Goal: Transaction & Acquisition: Book appointment/travel/reservation

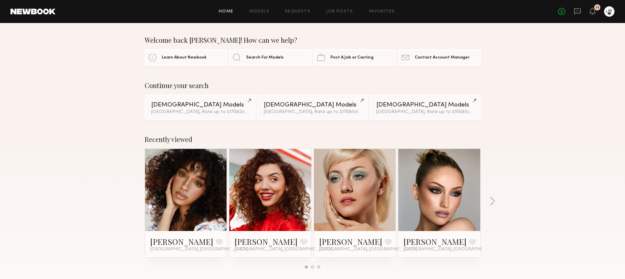
click at [592, 17] on header "Home Models Requests Job Posts Favorites Sign Out No fees up to $5,000 11" at bounding box center [312, 11] width 625 height 23
click at [593, 11] on icon at bounding box center [592, 11] width 5 height 5
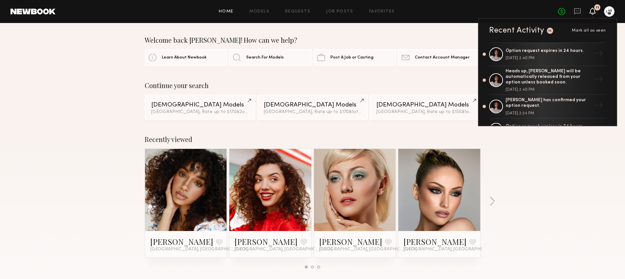
click at [583, 30] on span "Mark all as seen" at bounding box center [589, 31] width 34 height 4
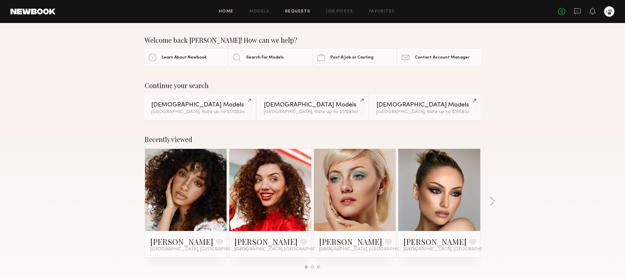
click at [304, 10] on link "Requests" at bounding box center [297, 12] width 25 height 4
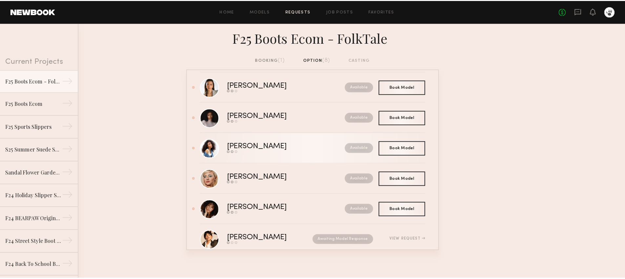
scroll to position [17, 0]
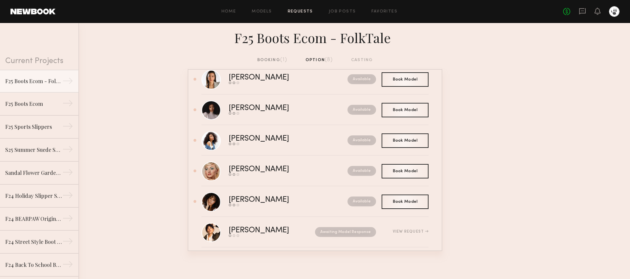
click at [155, 184] on nb-requests-list-container "Arisa N. Send request Model response Book model Available Book Model Book Jade …" at bounding box center [315, 160] width 630 height 182
click at [240, 200] on div "Brianna L." at bounding box center [274, 200] width 90 height 8
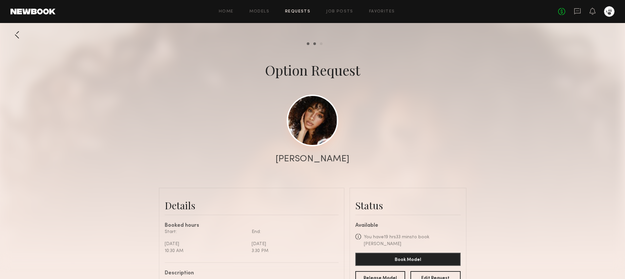
click at [309, 128] on link at bounding box center [313, 121] width 52 height 52
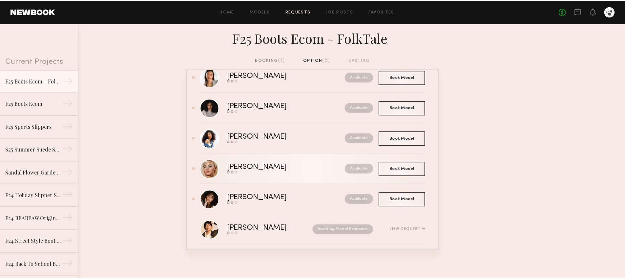
scroll to position [15, 0]
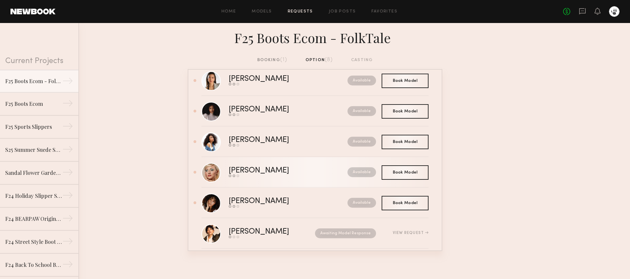
click at [293, 174] on div "Send request Model response Book model" at bounding box center [274, 175] width 90 height 3
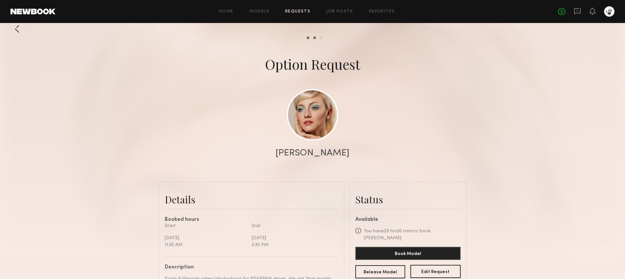
scroll to position [9, 0]
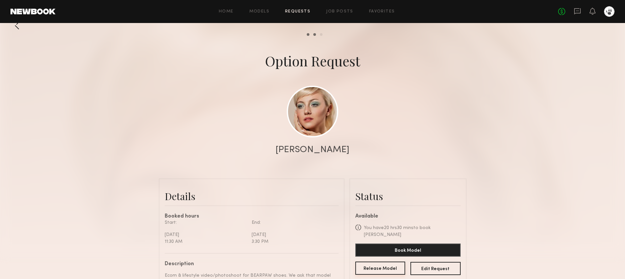
click at [391, 263] on button "Release Model" at bounding box center [381, 267] width 50 height 13
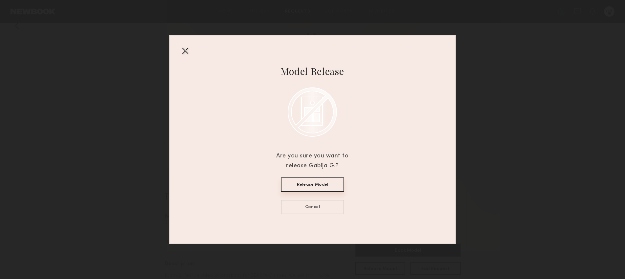
click at [335, 183] on button "Release Model" at bounding box center [312, 184] width 63 height 14
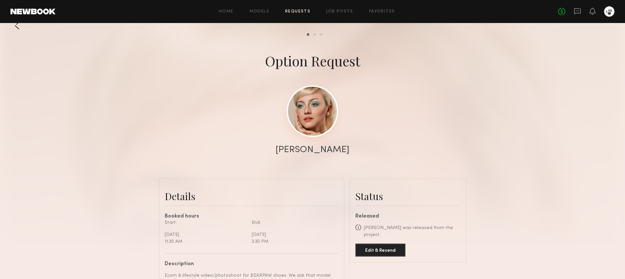
click at [326, 109] on link at bounding box center [313, 111] width 52 height 52
click at [304, 12] on link "Requests" at bounding box center [297, 12] width 25 height 4
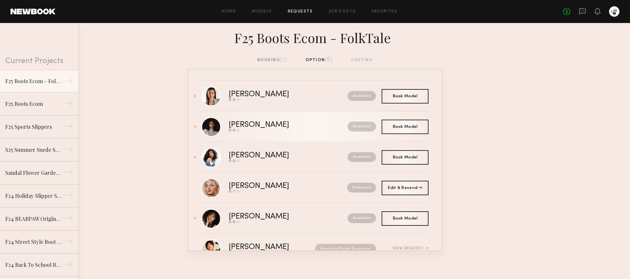
click at [243, 124] on div "Jade B." at bounding box center [274, 125] width 90 height 8
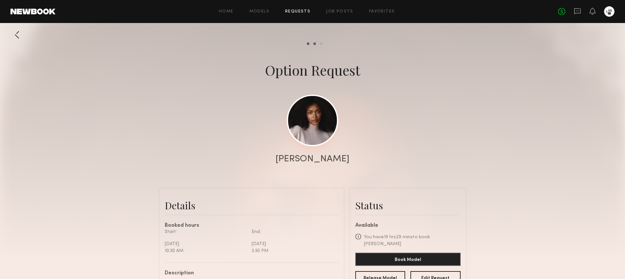
click at [316, 115] on link at bounding box center [313, 121] width 52 height 52
click at [14, 33] on div at bounding box center [17, 34] width 13 height 13
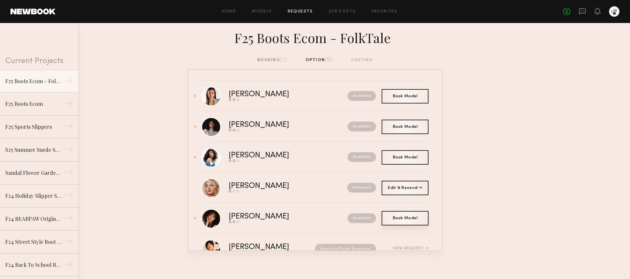
click at [397, 219] on span "Book Model" at bounding box center [405, 218] width 25 height 4
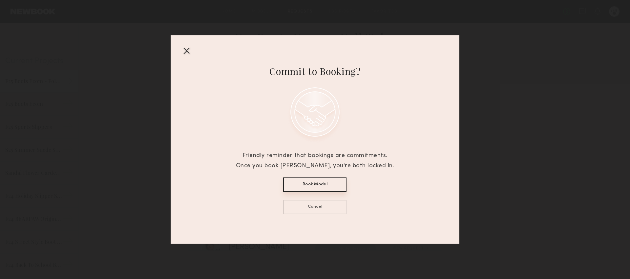
click at [187, 45] on div "Commit to Booking? Friendly reminder that bookings are commitments. Once you bo…" at bounding box center [315, 139] width 278 height 208
click at [186, 50] on div at bounding box center [186, 50] width 11 height 11
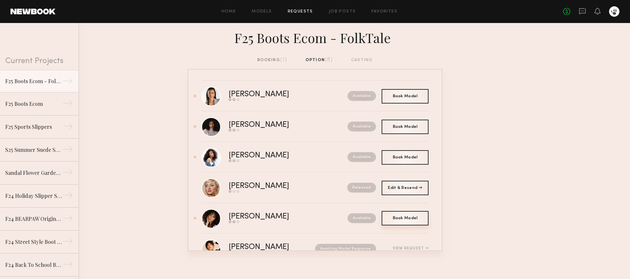
click at [392, 220] on div "Book Model Book" at bounding box center [405, 218] width 47 height 14
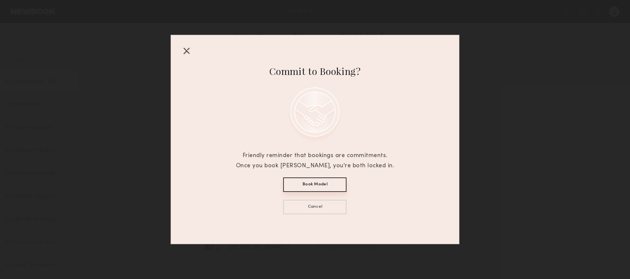
click at [308, 189] on button "Book Model" at bounding box center [314, 184] width 63 height 14
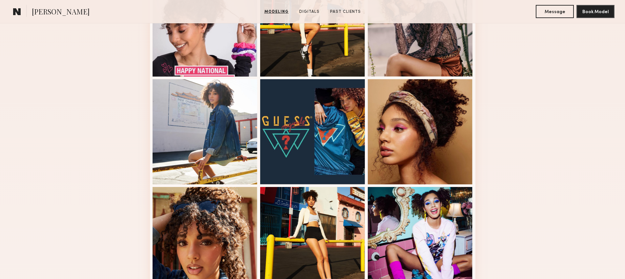
scroll to position [408, 0]
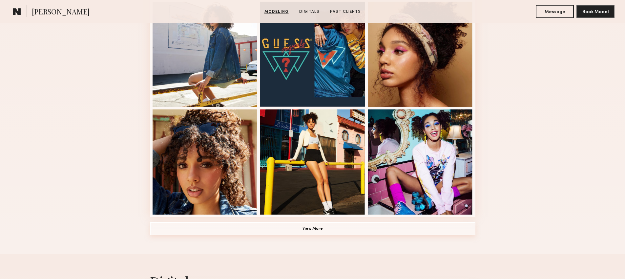
click at [300, 233] on button "View More" at bounding box center [313, 228] width 326 height 13
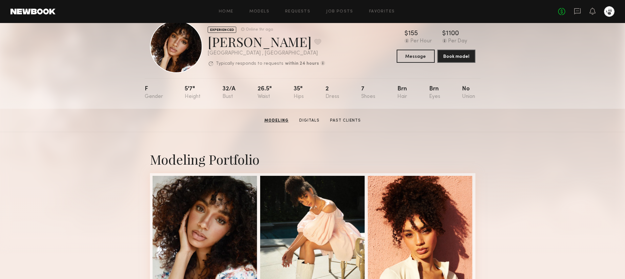
scroll to position [0, 0]
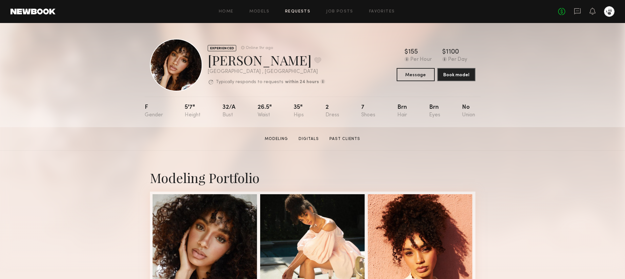
click at [298, 11] on link "Requests" at bounding box center [297, 12] width 25 height 4
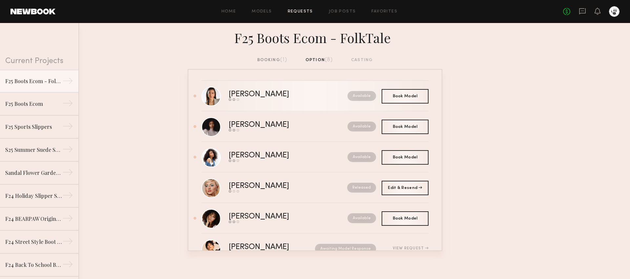
click at [285, 96] on div "Arisa N." at bounding box center [274, 95] width 90 height 8
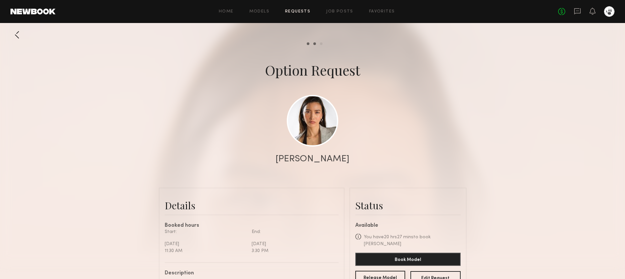
click at [384, 272] on button "Release Model" at bounding box center [381, 277] width 50 height 13
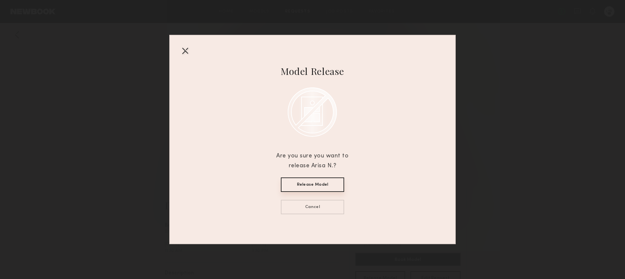
click at [329, 176] on div "Model Release Are you sure you want to release Arisa N.? Release Model Cancel" at bounding box center [312, 139] width 72 height 208
click at [328, 182] on button "Release Model" at bounding box center [312, 184] width 63 height 14
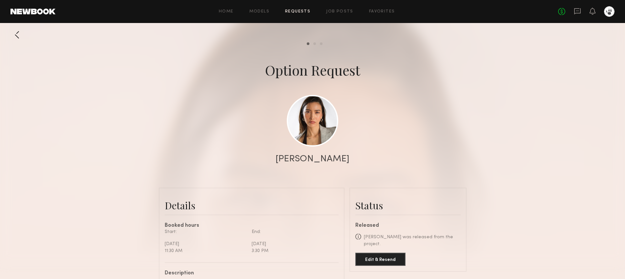
click at [17, 33] on div at bounding box center [17, 34] width 13 height 13
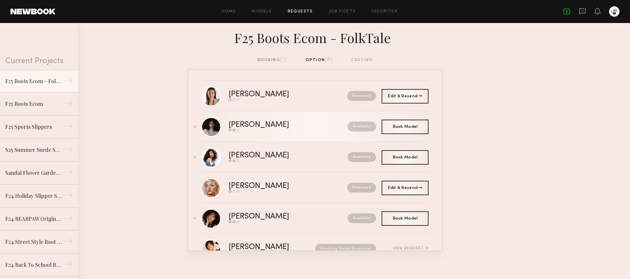
click at [318, 129] on div "Available" at bounding box center [347, 126] width 58 height 10
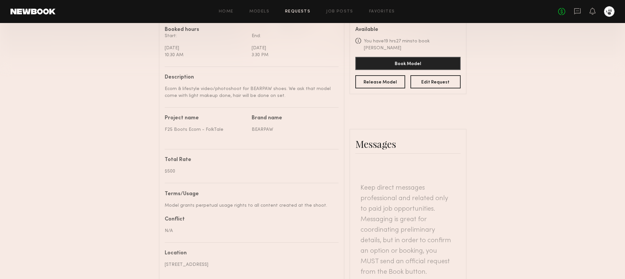
scroll to position [195, 0]
click at [381, 76] on button "Release Model" at bounding box center [381, 81] width 50 height 13
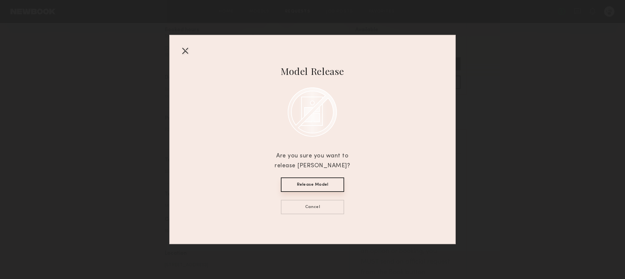
click at [322, 185] on button "Release Model" at bounding box center [312, 184] width 63 height 14
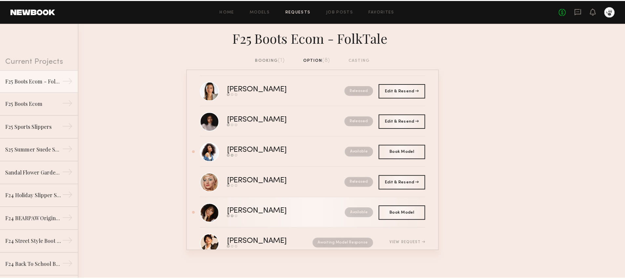
scroll to position [12, 0]
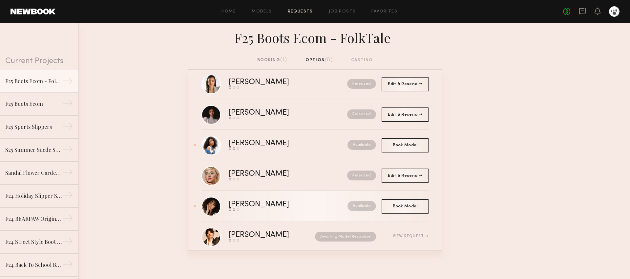
click at [293, 209] on div "Send request Model response Book model" at bounding box center [274, 209] width 90 height 3
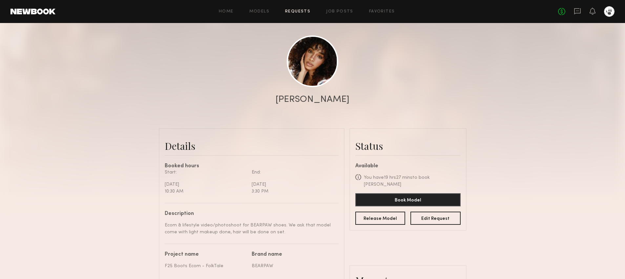
scroll to position [97, 0]
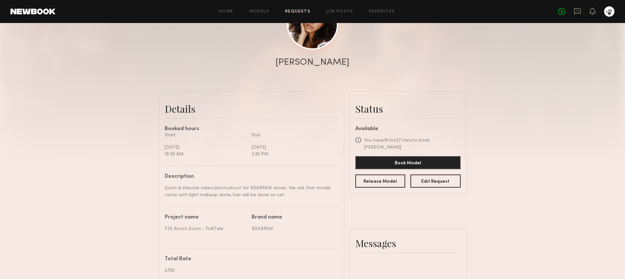
click at [323, 30] on link at bounding box center [313, 24] width 52 height 52
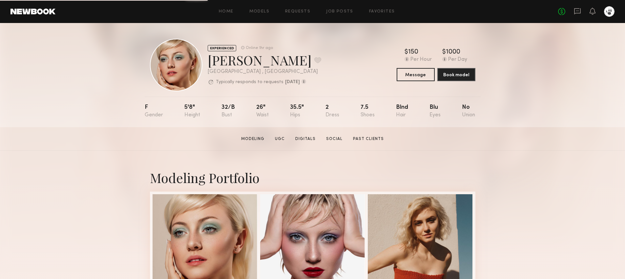
click at [260, 61] on div "[PERSON_NAME] Favorite" at bounding box center [265, 59] width 114 height 17
click at [314, 59] on button at bounding box center [317, 60] width 7 height 6
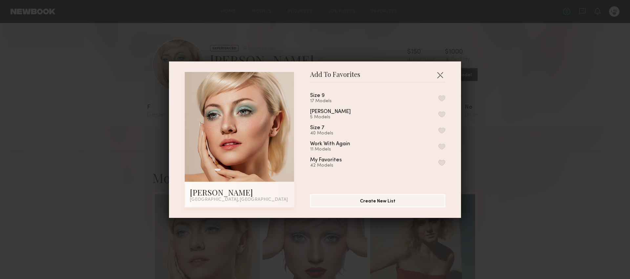
click at [439, 129] on button "button" at bounding box center [442, 130] width 7 height 6
click at [438, 74] on button "button" at bounding box center [440, 75] width 11 height 11
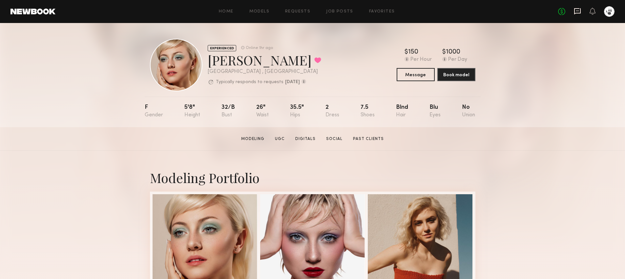
click at [575, 13] on icon at bounding box center [577, 11] width 7 height 6
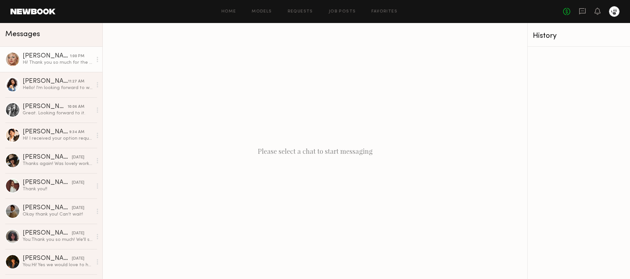
click at [38, 60] on div "Hi! Thank you so much for the availability check! Please let me know at your ea…" at bounding box center [58, 62] width 70 height 6
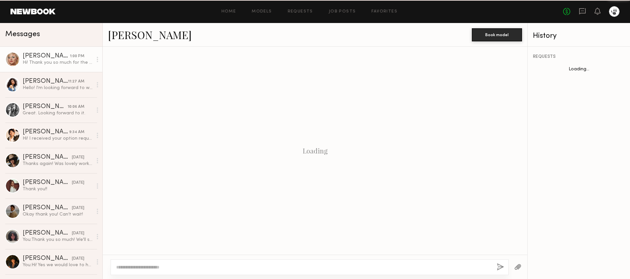
scroll to position [98, 0]
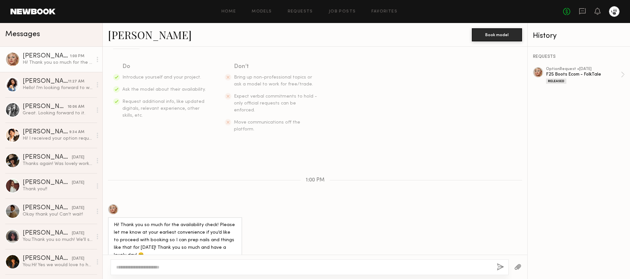
click at [214, 264] on textarea at bounding box center [304, 267] width 376 height 7
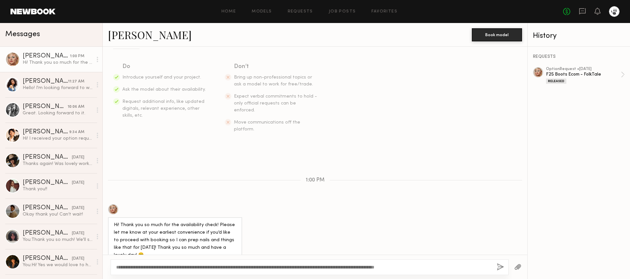
drag, startPoint x: 214, startPoint y: 267, endPoint x: 176, endPoint y: 269, distance: 38.8
click at [176, 269] on textarea "**********" at bounding box center [304, 267] width 376 height 7
click at [456, 264] on textarea "**********" at bounding box center [304, 267] width 376 height 7
click at [467, 265] on textarea "**********" at bounding box center [304, 267] width 376 height 7
drag, startPoint x: 468, startPoint y: 266, endPoint x: 477, endPoint y: 266, distance: 9.2
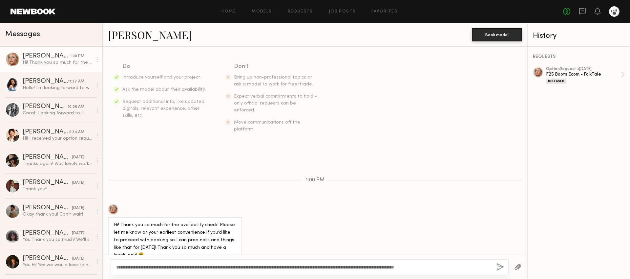
click at [468, 266] on textarea "**********" at bounding box center [304, 267] width 376 height 7
type textarea "**********"
drag, startPoint x: 502, startPoint y: 268, endPoint x: 482, endPoint y: 265, distance: 19.9
click at [502, 268] on button "button" at bounding box center [500, 267] width 7 height 8
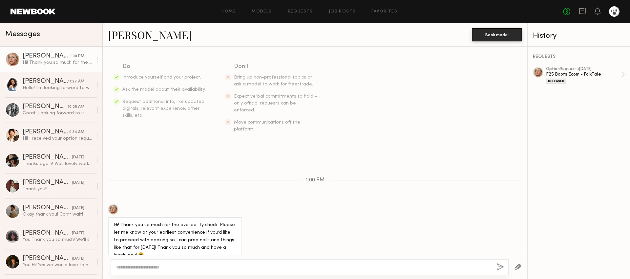
scroll to position [182, 0]
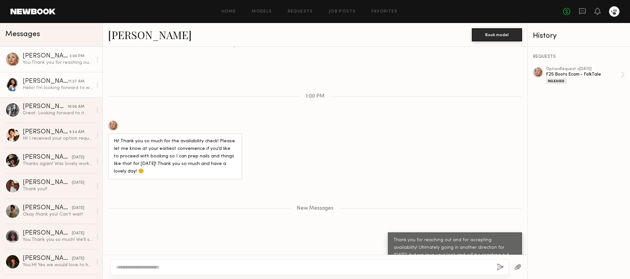
click at [49, 85] on div "Hello! I'm looking forward to working with Bearpaw! For wardrobe, is there anyt…" at bounding box center [58, 88] width 70 height 6
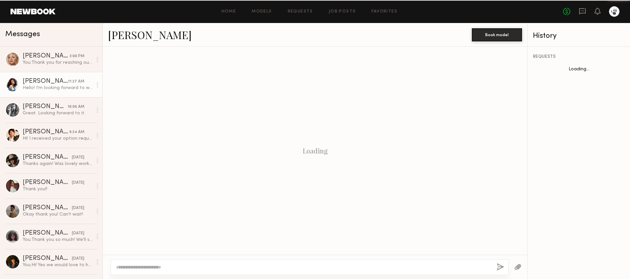
scroll to position [120, 0]
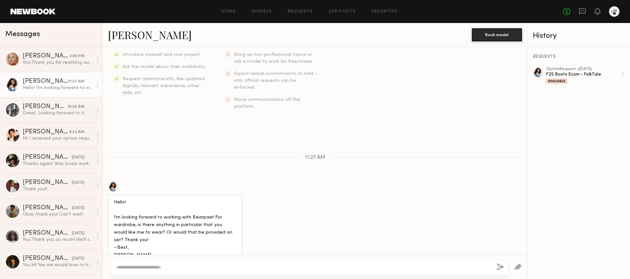
click at [114, 181] on div at bounding box center [113, 186] width 11 height 11
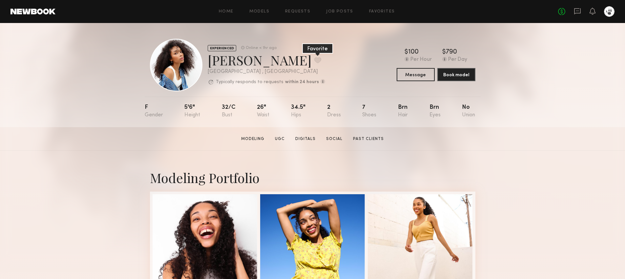
click at [314, 59] on button at bounding box center [317, 60] width 7 height 6
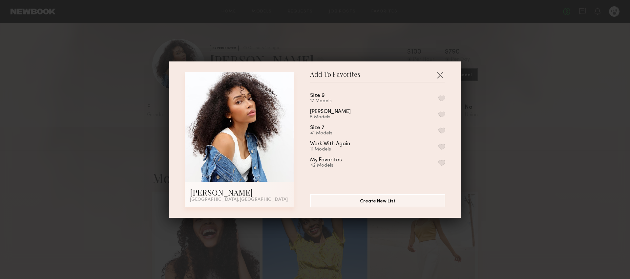
click at [439, 129] on button "button" at bounding box center [442, 130] width 7 height 6
drag, startPoint x: 442, startPoint y: 73, endPoint x: 448, endPoint y: 77, distance: 7.9
click at [441, 73] on button "button" at bounding box center [440, 75] width 11 height 11
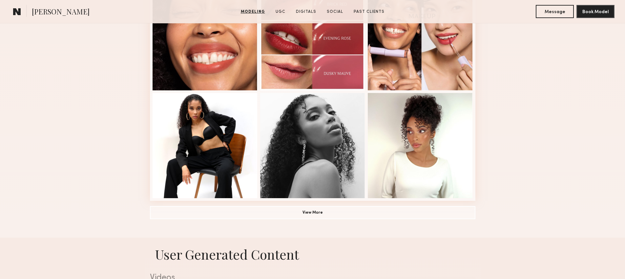
scroll to position [481, 0]
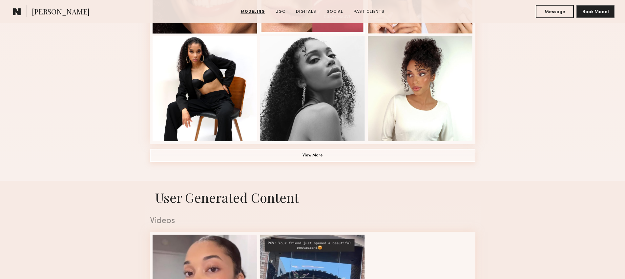
click at [287, 158] on button "View More" at bounding box center [313, 155] width 326 height 13
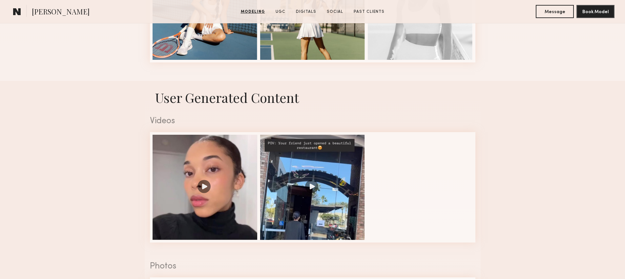
scroll to position [996, 0]
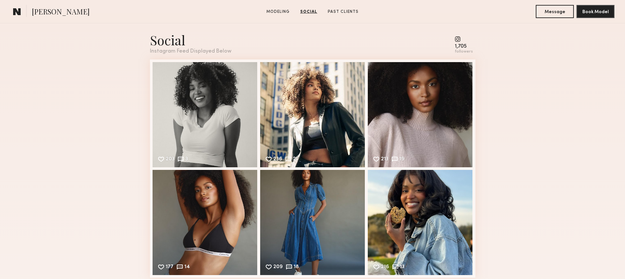
scroll to position [686, 0]
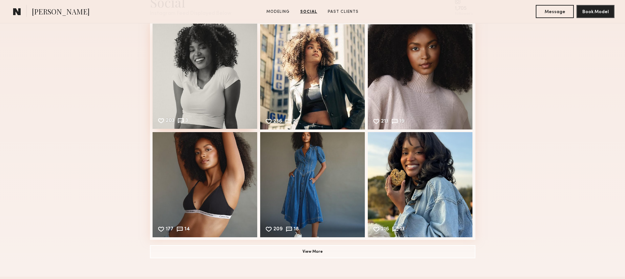
click at [212, 81] on div "203 3 Likes & comments displayed to show model’s engagement" at bounding box center [205, 76] width 105 height 105
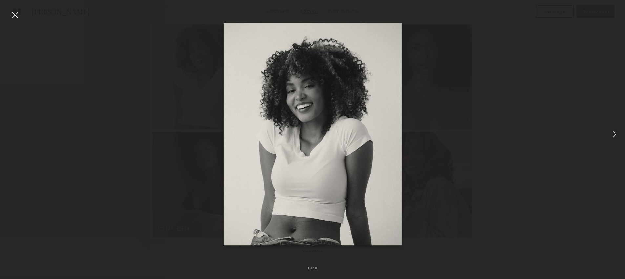
click at [603, 130] on div at bounding box center [612, 134] width 25 height 247
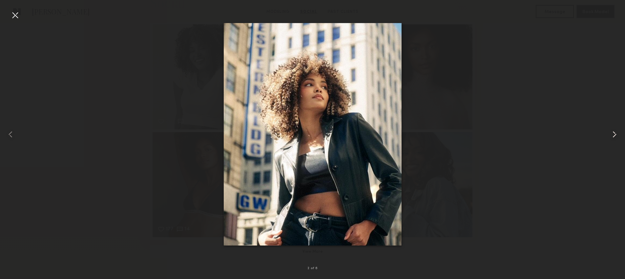
click at [604, 131] on div at bounding box center [612, 134] width 25 height 247
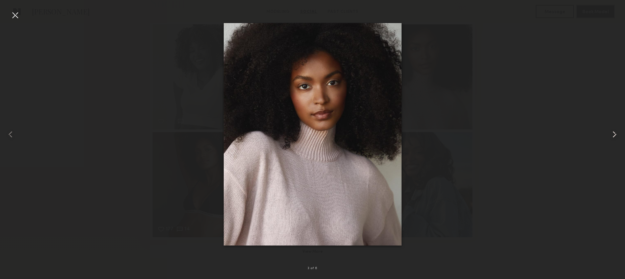
click at [604, 131] on div at bounding box center [612, 134] width 25 height 247
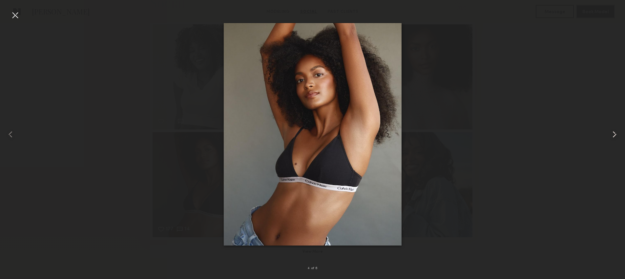
click at [604, 131] on div at bounding box center [612, 134] width 25 height 247
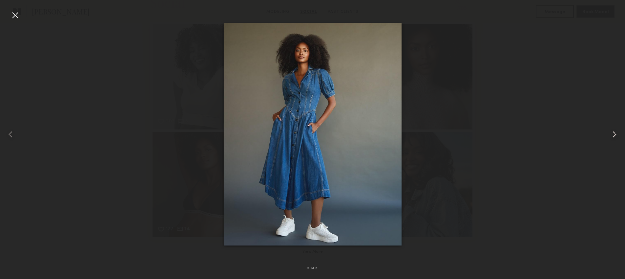
click at [604, 131] on div at bounding box center [612, 134] width 25 height 247
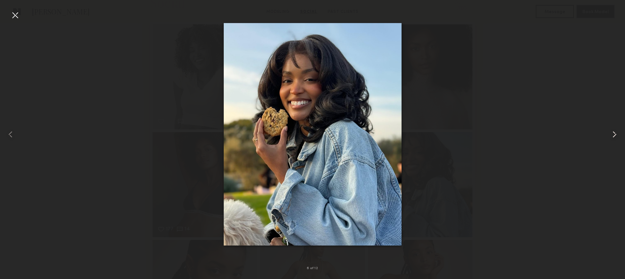
click at [604, 131] on div at bounding box center [612, 134] width 25 height 247
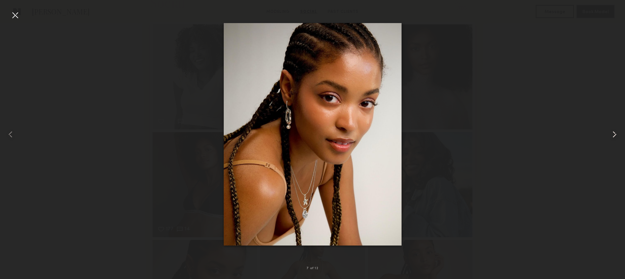
click at [604, 131] on div at bounding box center [612, 134] width 25 height 247
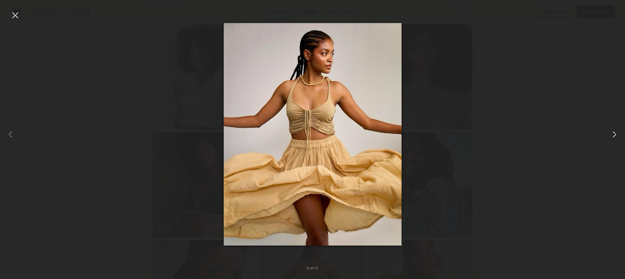
click at [604, 132] on div at bounding box center [612, 134] width 25 height 247
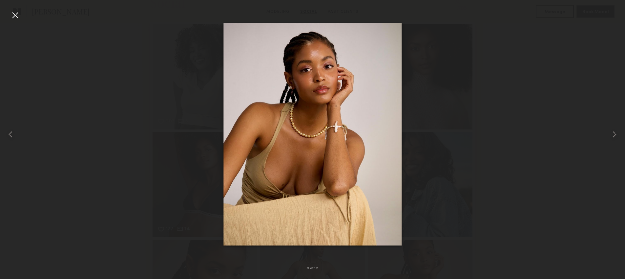
click at [556, 136] on div at bounding box center [312, 134] width 625 height 247
drag, startPoint x: 14, startPoint y: 19, endPoint x: 17, endPoint y: 25, distance: 6.6
click at [14, 18] on div at bounding box center [15, 15] width 11 height 11
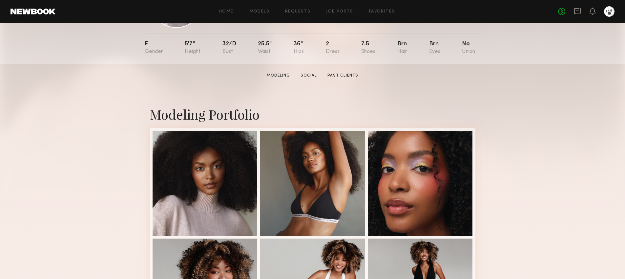
scroll to position [0, 0]
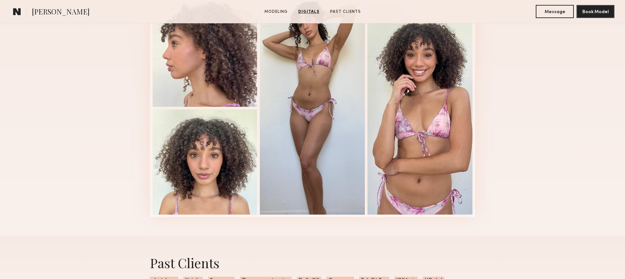
scroll to position [704, 0]
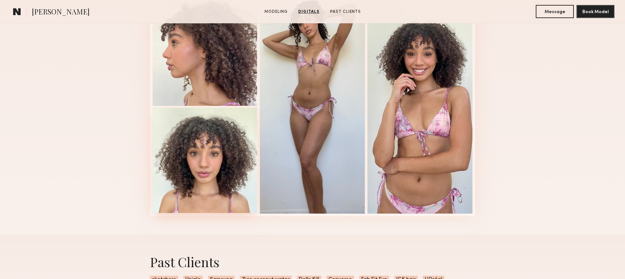
click at [241, 169] on div at bounding box center [205, 160] width 105 height 105
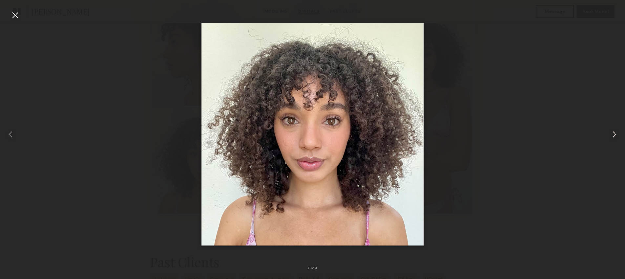
click at [609, 133] on div at bounding box center [612, 134] width 25 height 247
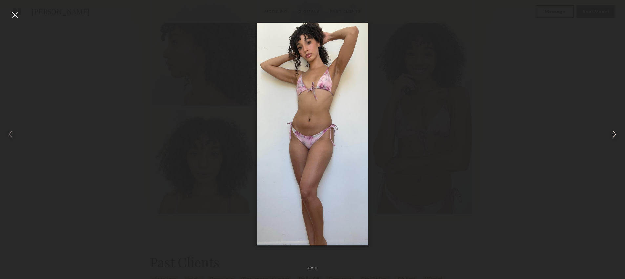
click at [609, 133] on div at bounding box center [612, 134] width 25 height 247
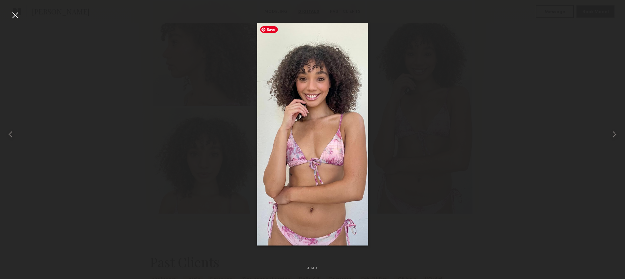
click at [197, 83] on div at bounding box center [312, 134] width 625 height 247
click at [10, 16] on div at bounding box center [15, 15] width 11 height 11
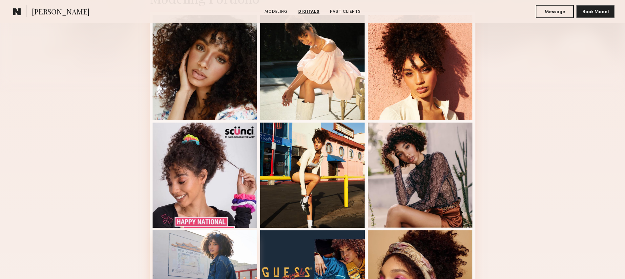
scroll to position [92, 0]
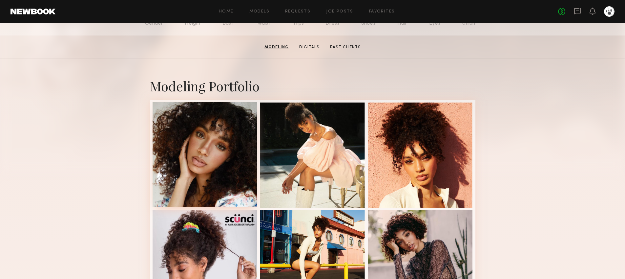
click at [200, 152] on div at bounding box center [205, 154] width 105 height 105
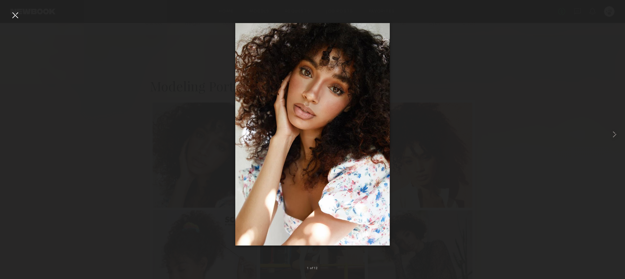
click at [18, 16] on div at bounding box center [15, 15] width 11 height 11
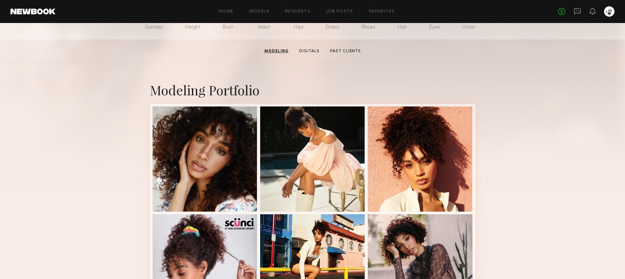
scroll to position [84, 0]
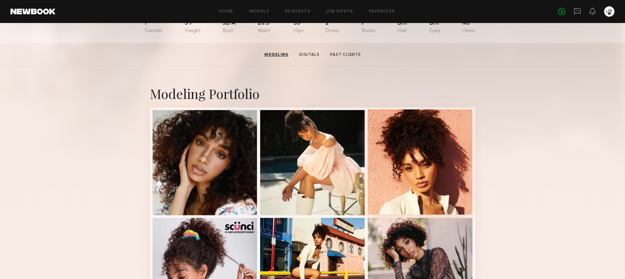
click at [431, 184] on div at bounding box center [420, 161] width 105 height 105
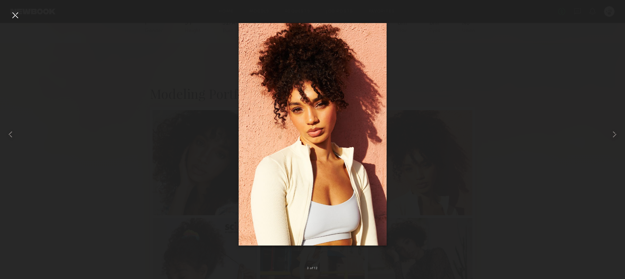
click at [499, 192] on div at bounding box center [312, 134] width 625 height 247
click at [447, 152] on div at bounding box center [312, 134] width 625 height 247
click at [16, 14] on div at bounding box center [15, 15] width 11 height 11
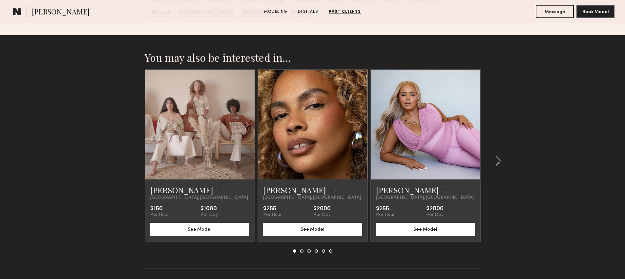
scroll to position [1000, 0]
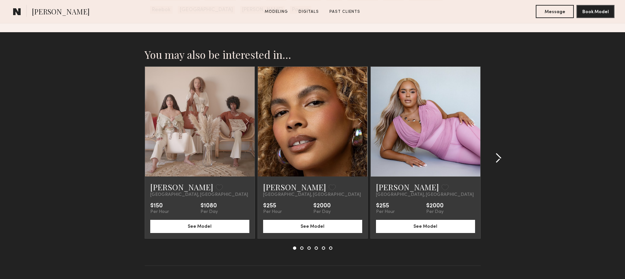
click at [499, 158] on common-icon at bounding box center [498, 158] width 7 height 11
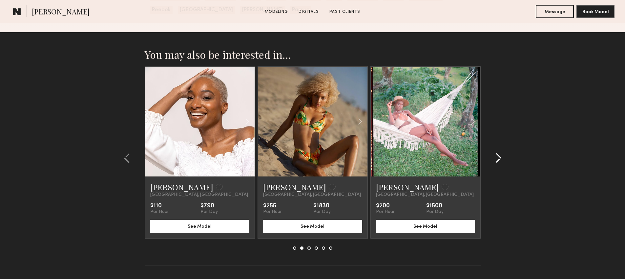
click at [499, 158] on common-icon at bounding box center [498, 158] width 7 height 11
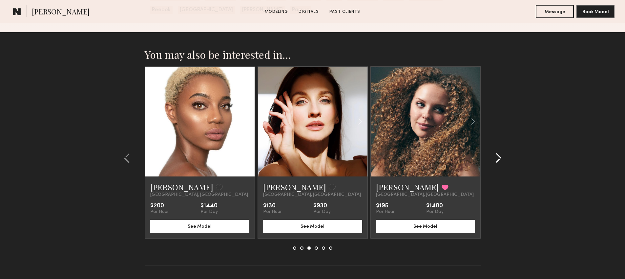
click at [499, 158] on common-icon at bounding box center [498, 158] width 7 height 11
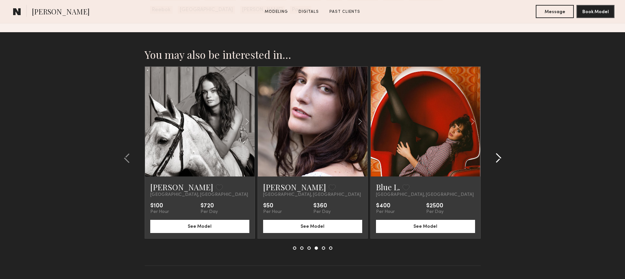
click at [499, 158] on common-icon at bounding box center [498, 158] width 7 height 11
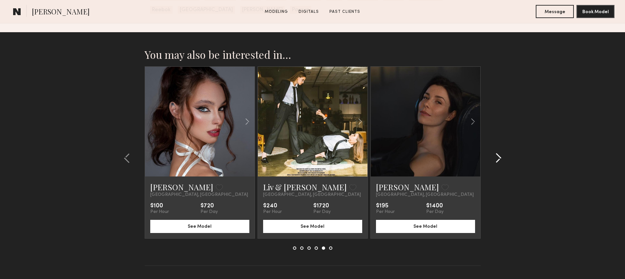
click at [499, 158] on common-icon at bounding box center [498, 158] width 7 height 11
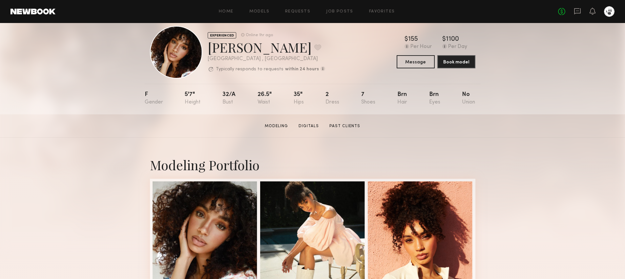
scroll to position [462, 0]
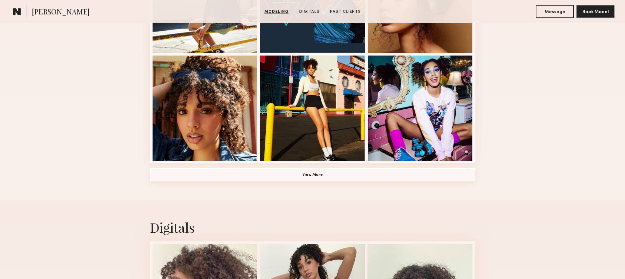
click at [287, 180] on button "View More" at bounding box center [313, 174] width 326 height 13
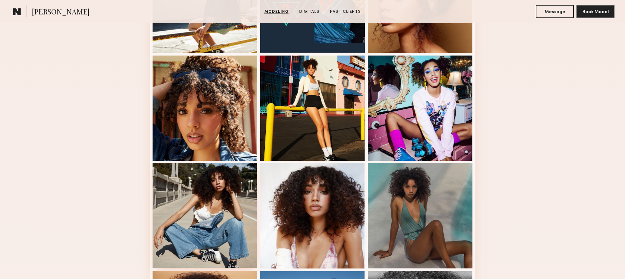
click at [225, 203] on div at bounding box center [205, 214] width 105 height 105
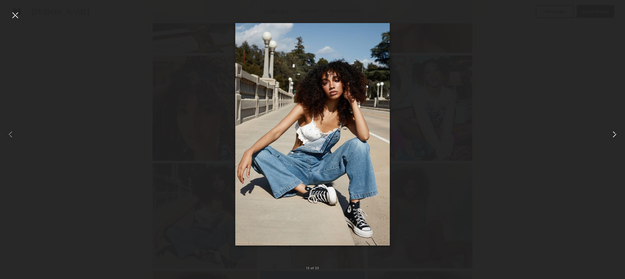
click at [608, 132] on div at bounding box center [612, 134] width 25 height 247
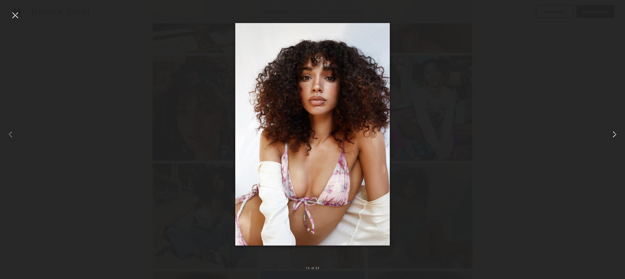
click at [610, 132] on common-icon at bounding box center [615, 134] width 11 height 11
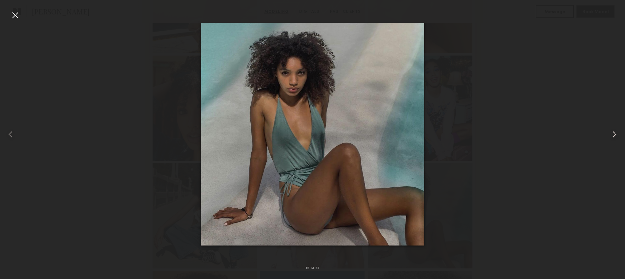
click at [610, 132] on common-icon at bounding box center [615, 134] width 11 height 11
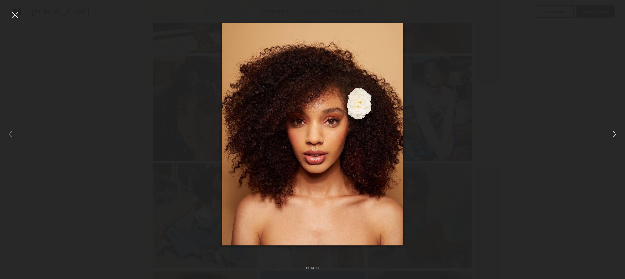
click at [610, 132] on common-icon at bounding box center [615, 134] width 11 height 11
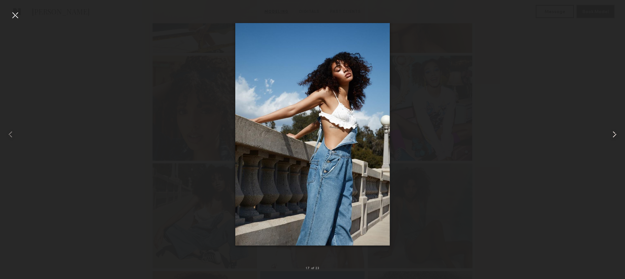
click at [610, 132] on common-icon at bounding box center [615, 134] width 11 height 11
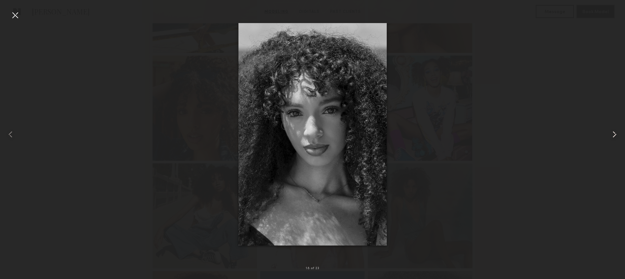
click at [610, 132] on common-icon at bounding box center [615, 134] width 11 height 11
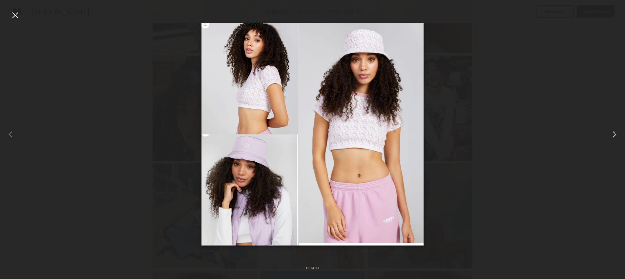
click at [610, 132] on common-icon at bounding box center [615, 134] width 11 height 11
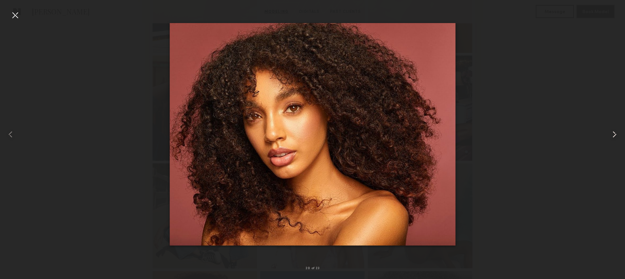
click at [610, 132] on common-icon at bounding box center [615, 134] width 11 height 11
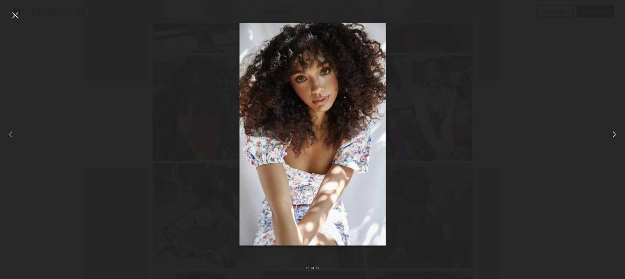
click at [610, 132] on common-icon at bounding box center [615, 134] width 11 height 11
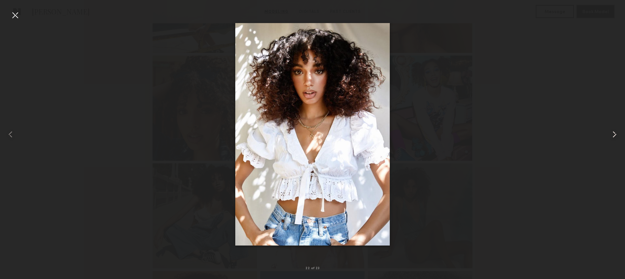
click at [610, 132] on common-icon at bounding box center [615, 134] width 11 height 11
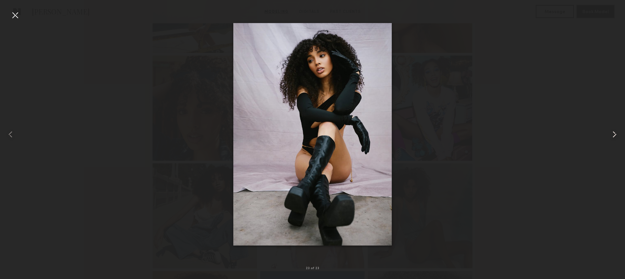
click at [610, 132] on common-icon at bounding box center [615, 134] width 11 height 11
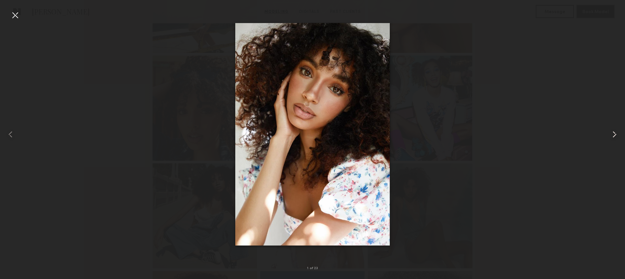
click at [610, 132] on common-icon at bounding box center [615, 134] width 11 height 11
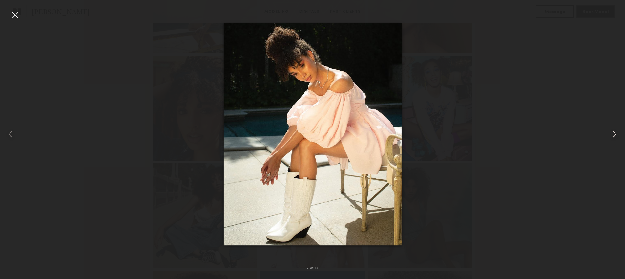
click at [610, 132] on common-icon at bounding box center [615, 134] width 11 height 11
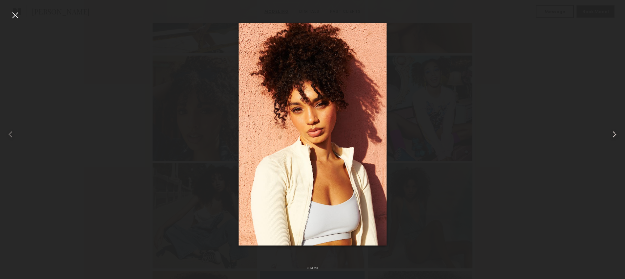
click at [610, 132] on common-icon at bounding box center [615, 134] width 11 height 11
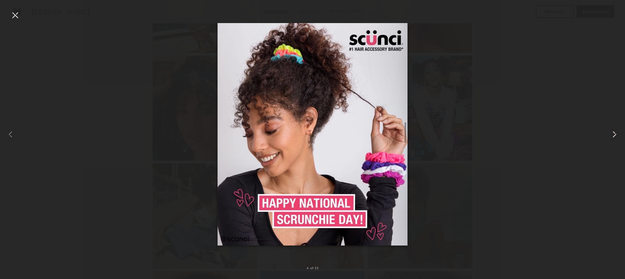
click at [610, 132] on common-icon at bounding box center [615, 134] width 11 height 11
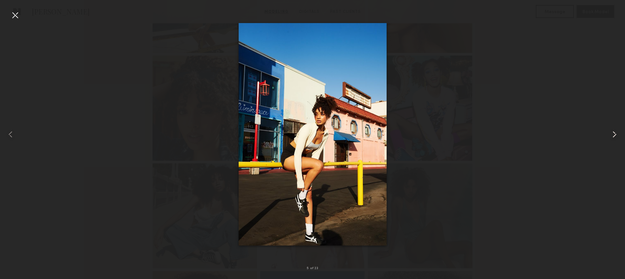
click at [610, 133] on common-icon at bounding box center [615, 134] width 11 height 11
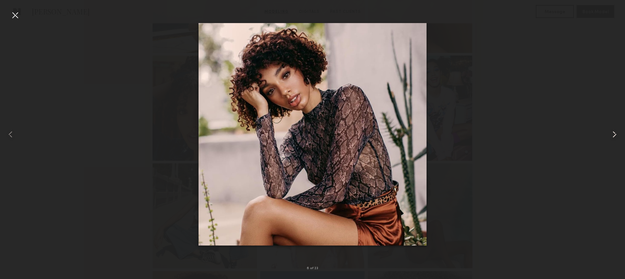
click at [610, 133] on common-icon at bounding box center [615, 134] width 11 height 11
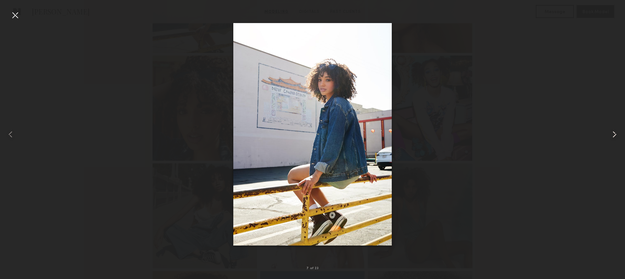
click at [610, 133] on common-icon at bounding box center [615, 134] width 11 height 11
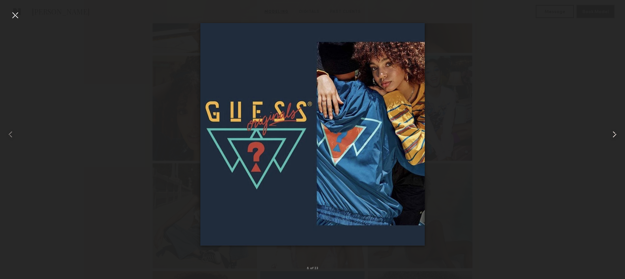
click at [610, 133] on common-icon at bounding box center [615, 134] width 11 height 11
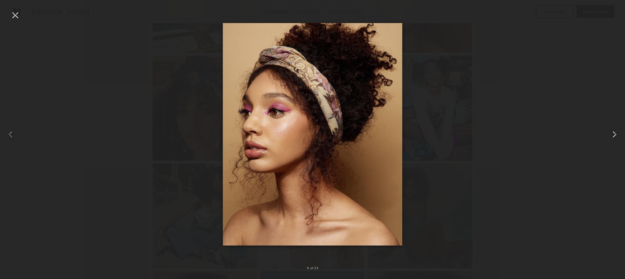
click at [610, 133] on common-icon at bounding box center [615, 134] width 11 height 11
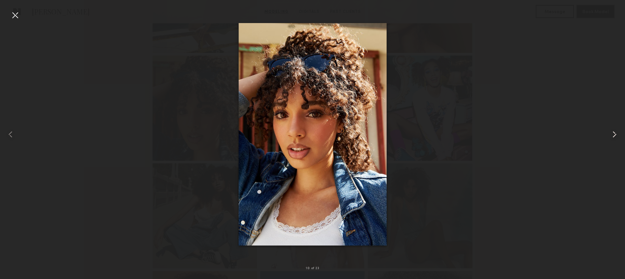
click at [610, 133] on common-icon at bounding box center [615, 134] width 11 height 11
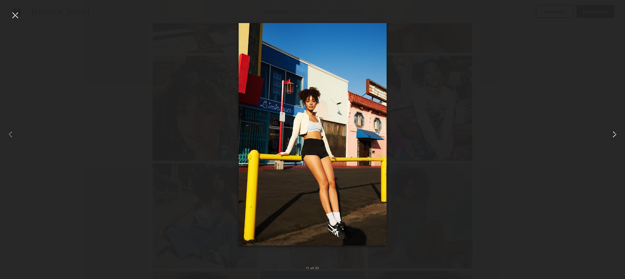
click at [610, 133] on common-icon at bounding box center [615, 134] width 11 height 11
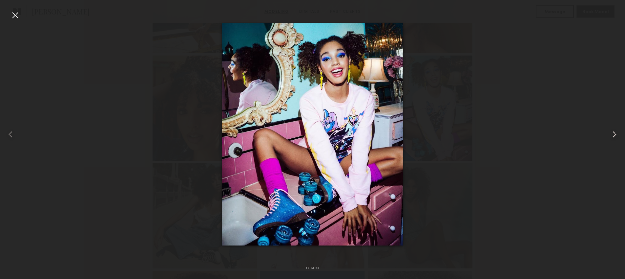
click at [610, 133] on common-icon at bounding box center [615, 134] width 11 height 11
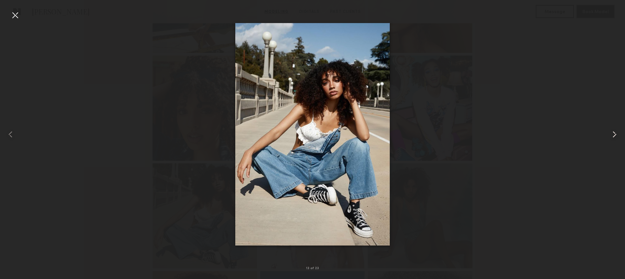
click at [610, 133] on common-icon at bounding box center [615, 134] width 11 height 11
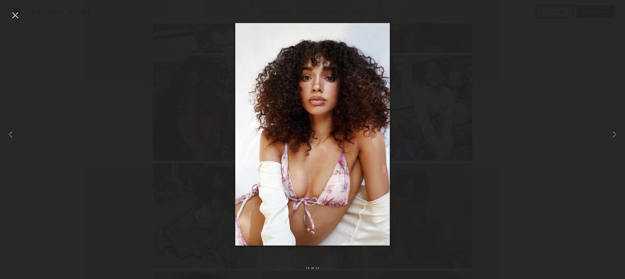
click at [558, 136] on div at bounding box center [312, 134] width 625 height 247
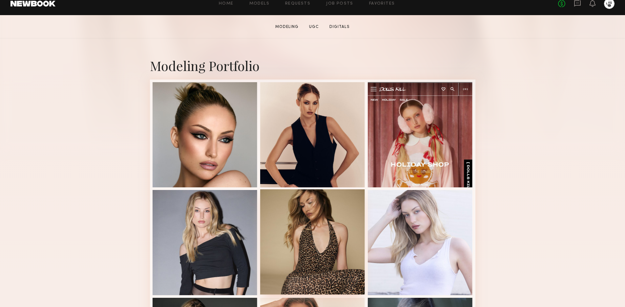
scroll to position [112, 0]
